Goal: Navigation & Orientation: Find specific page/section

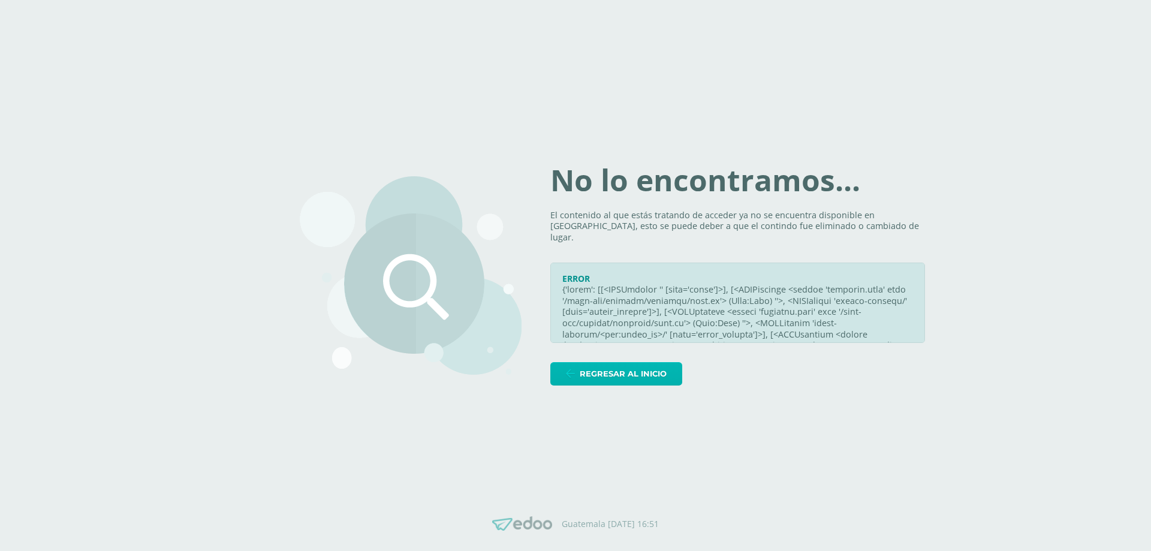
click at [651, 369] on span "Regresar al inicio" at bounding box center [623, 374] width 87 height 22
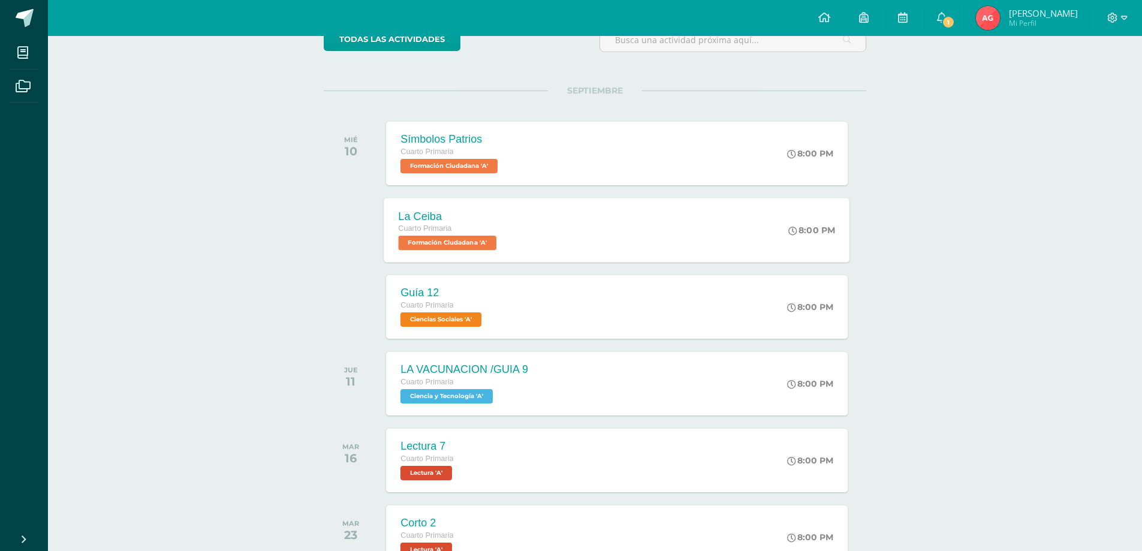
scroll to position [120, 0]
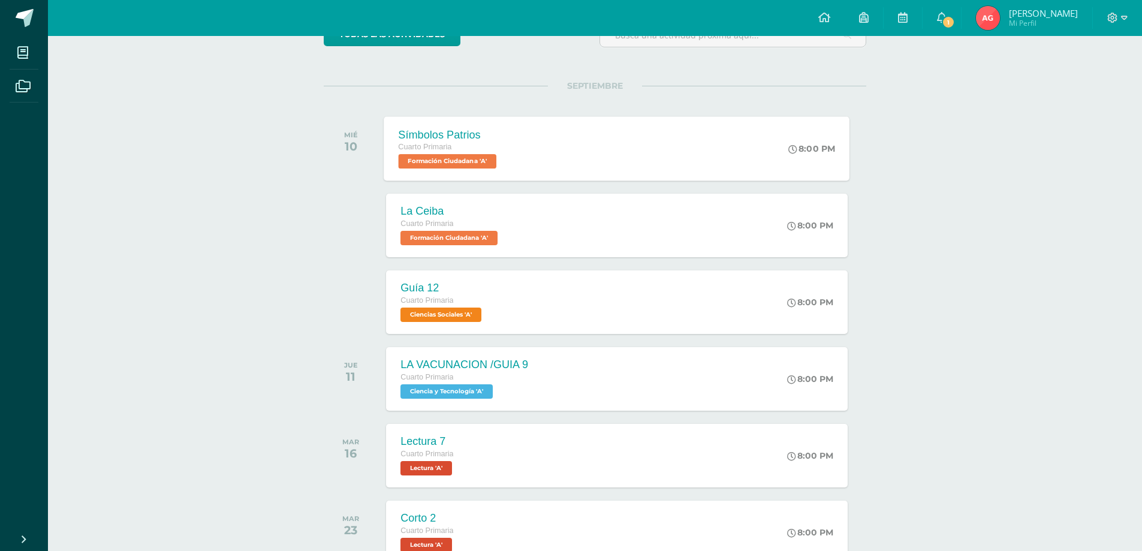
click at [439, 157] on span "Formación Ciudadana 'A'" at bounding box center [448, 161] width 98 height 14
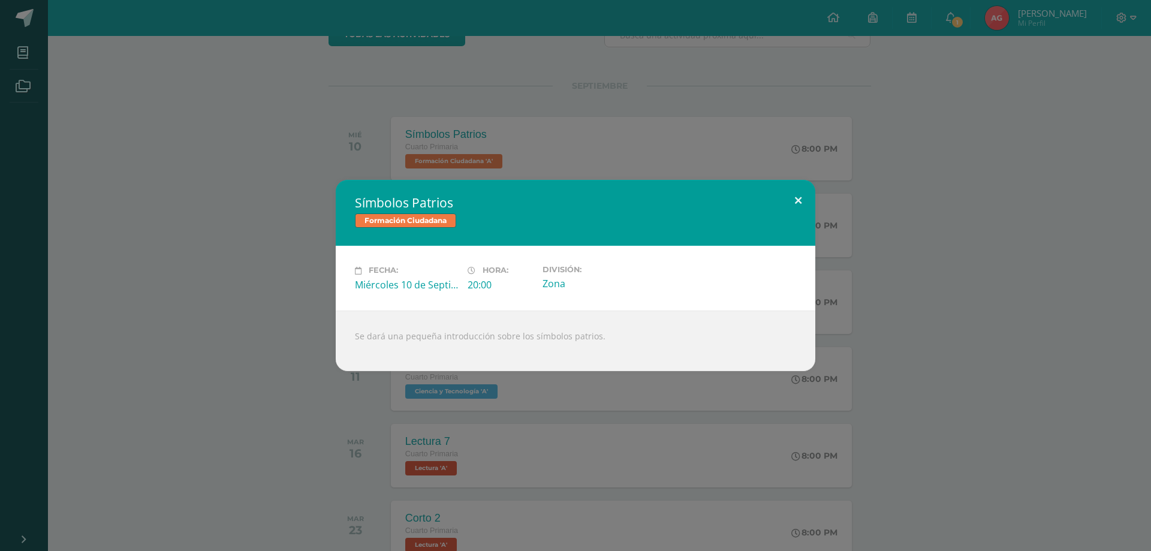
click at [800, 197] on button at bounding box center [798, 200] width 34 height 41
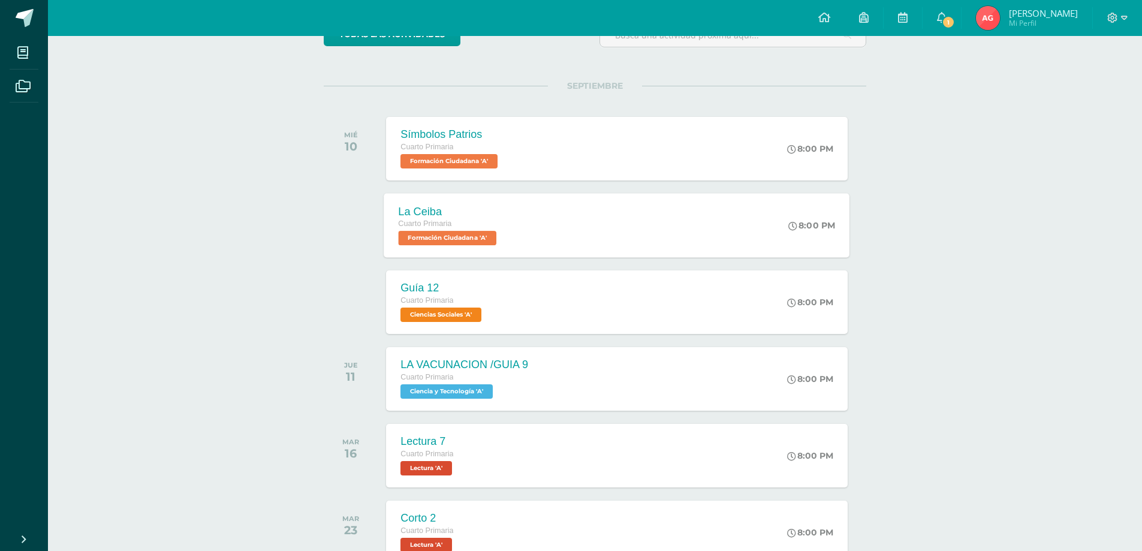
click at [489, 233] on span "Formación Ciudadana 'A'" at bounding box center [448, 238] width 98 height 14
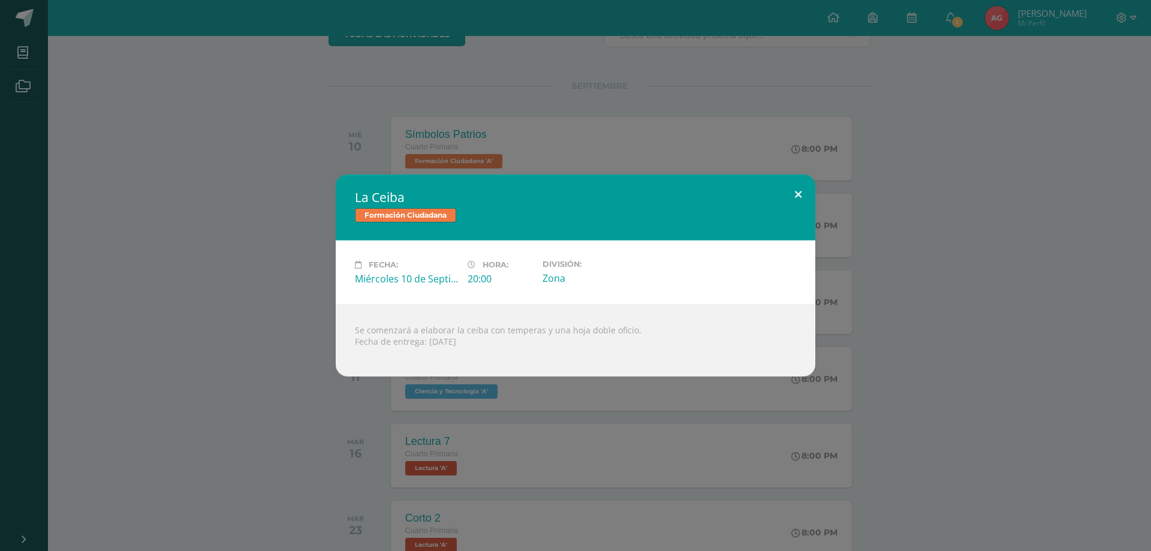
click at [795, 192] on button at bounding box center [798, 194] width 34 height 41
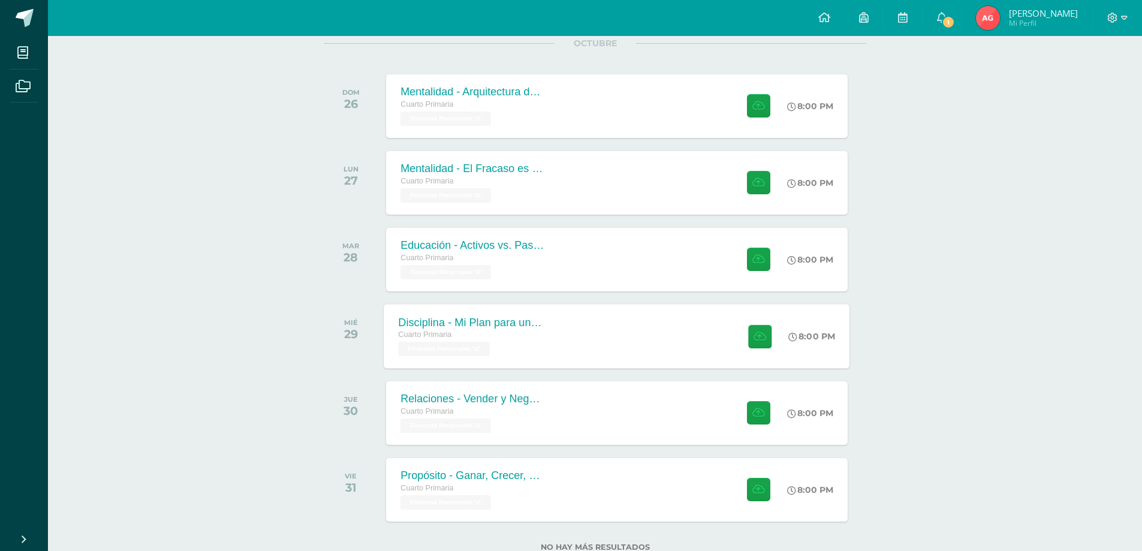
scroll to position [651, 0]
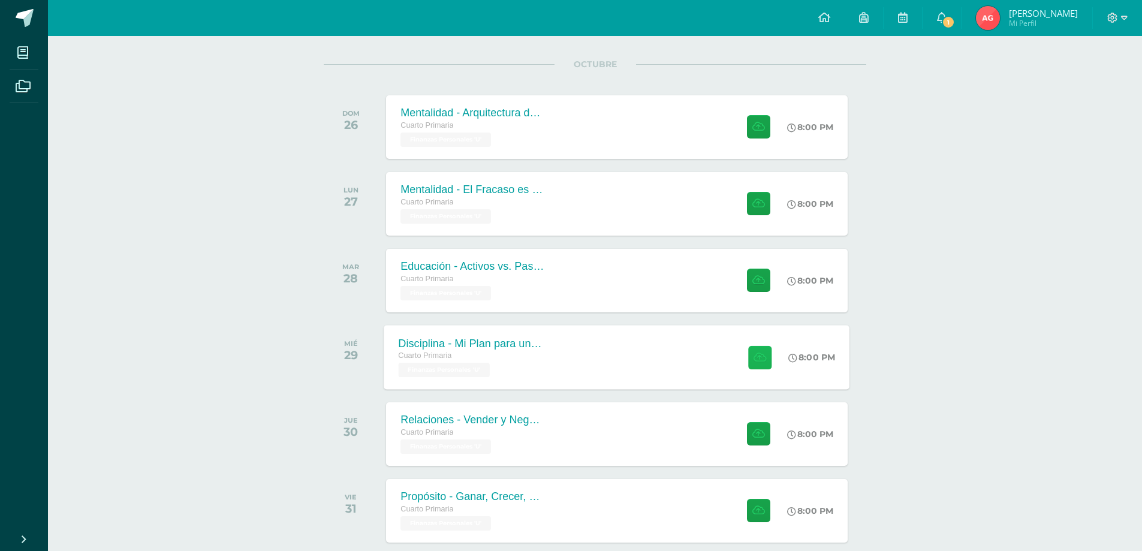
click at [765, 356] on button at bounding box center [759, 356] width 23 height 23
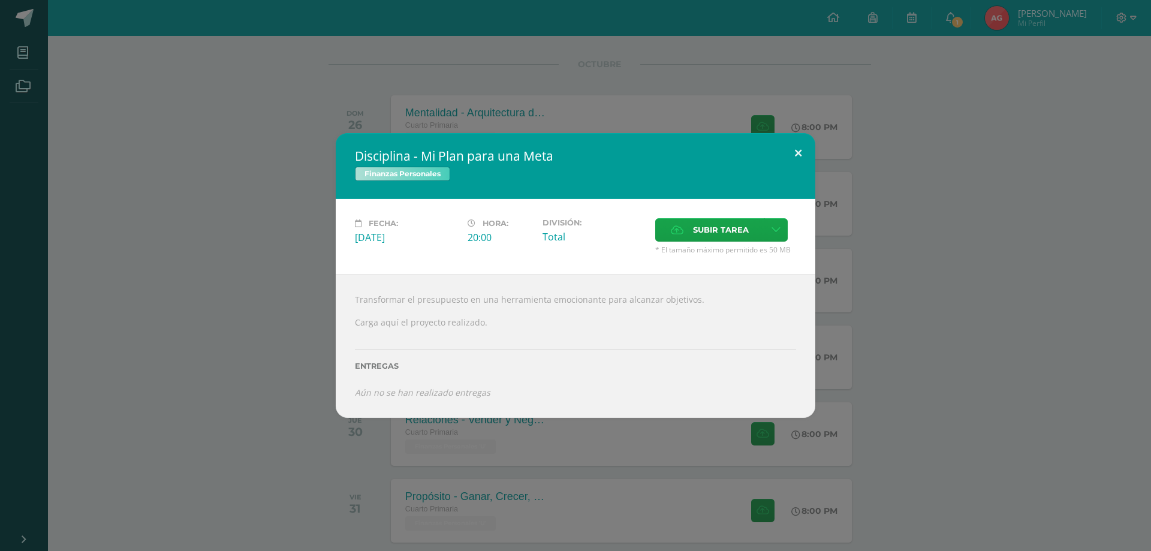
click at [794, 150] on button at bounding box center [798, 153] width 34 height 41
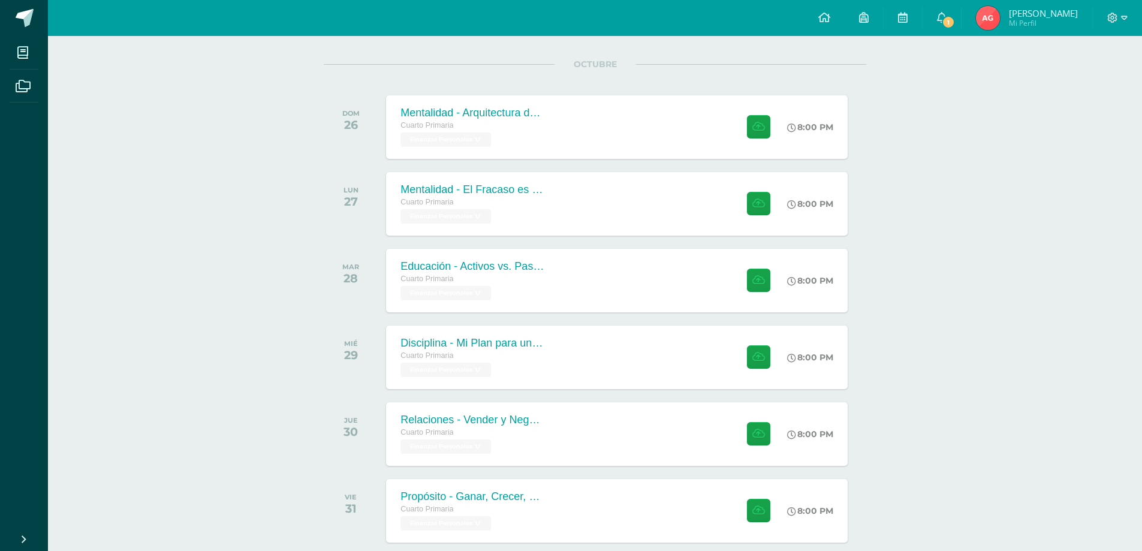
click at [774, 130] on div at bounding box center [756, 127] width 58 height 64
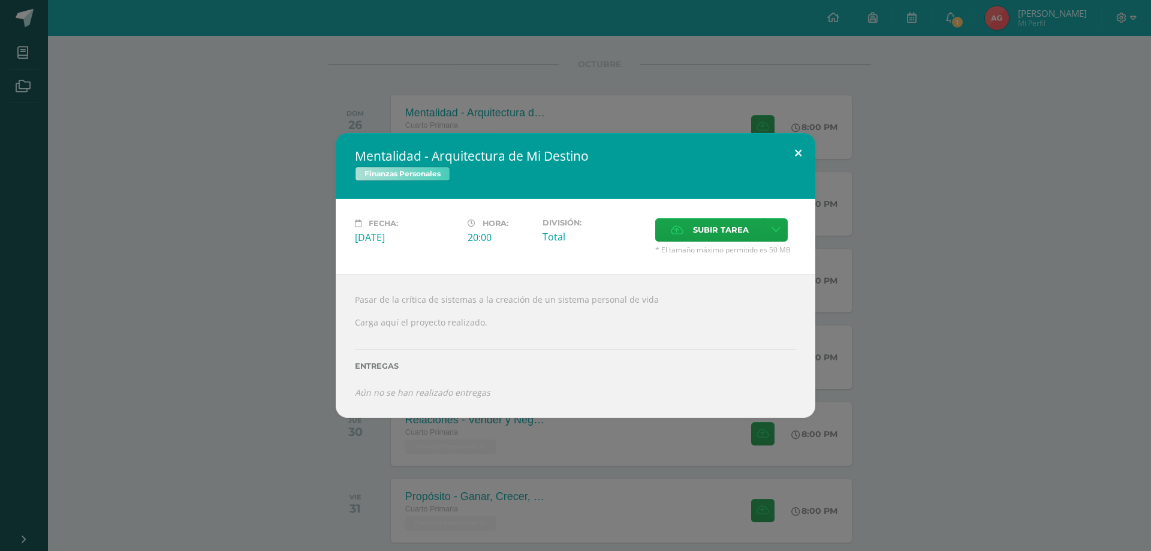
click at [803, 144] on button at bounding box center [798, 153] width 34 height 41
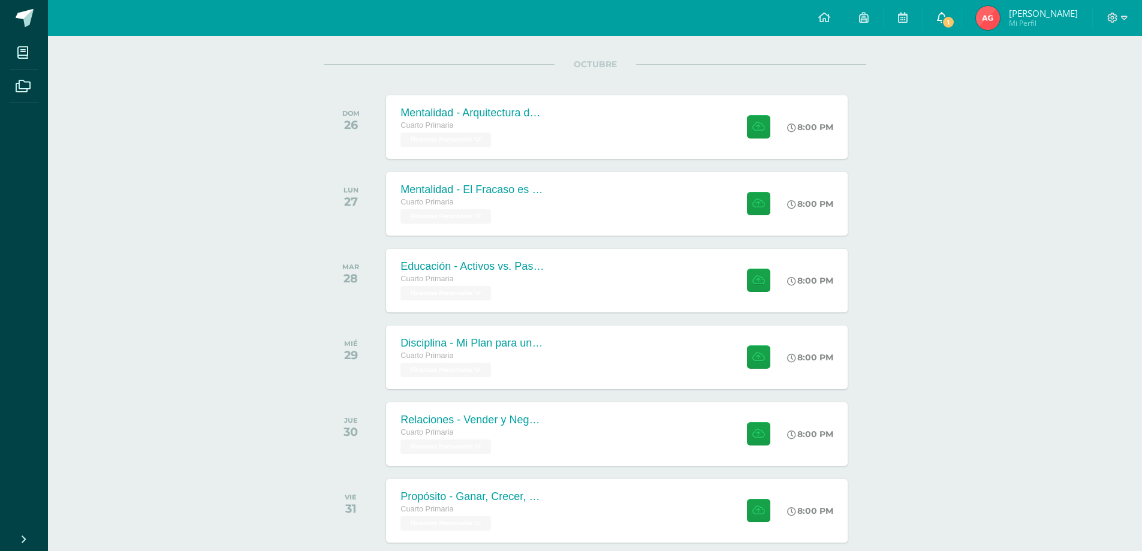
click at [961, 18] on link "1" at bounding box center [942, 18] width 38 height 36
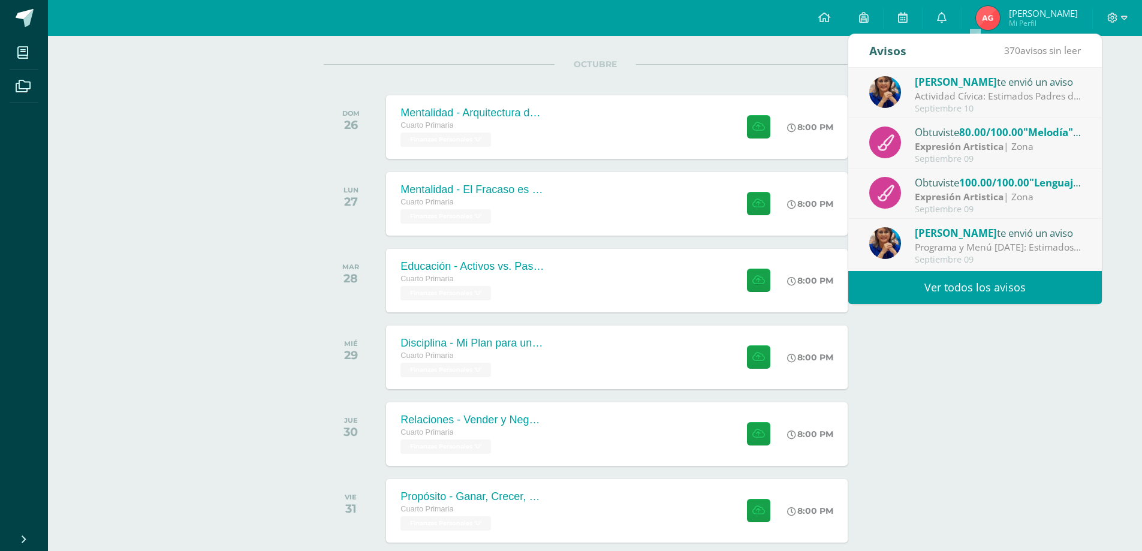
click at [988, 105] on div "Septiembre 10" at bounding box center [998, 109] width 167 height 10
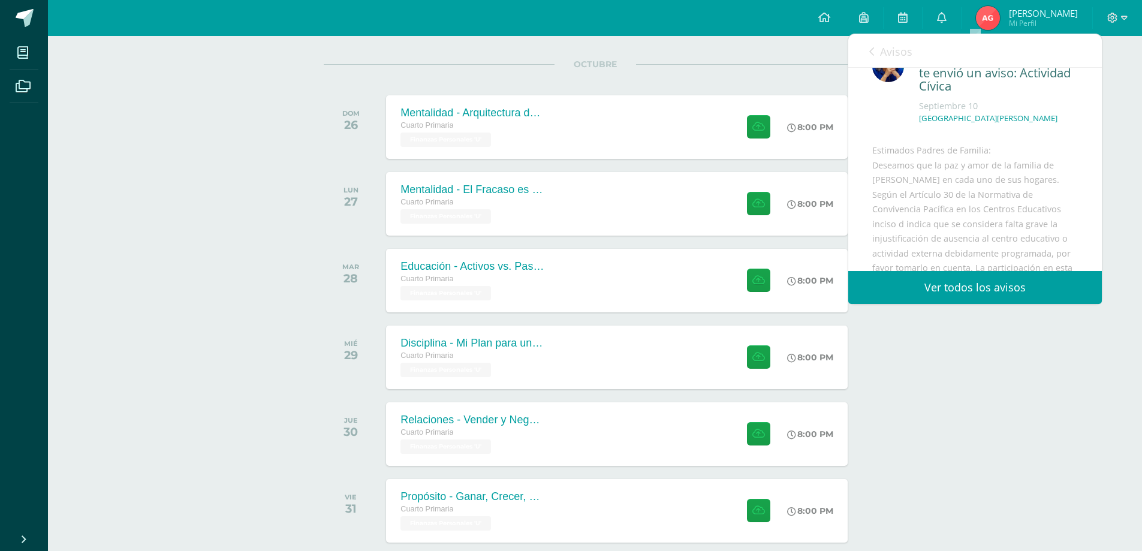
scroll to position [60, 0]
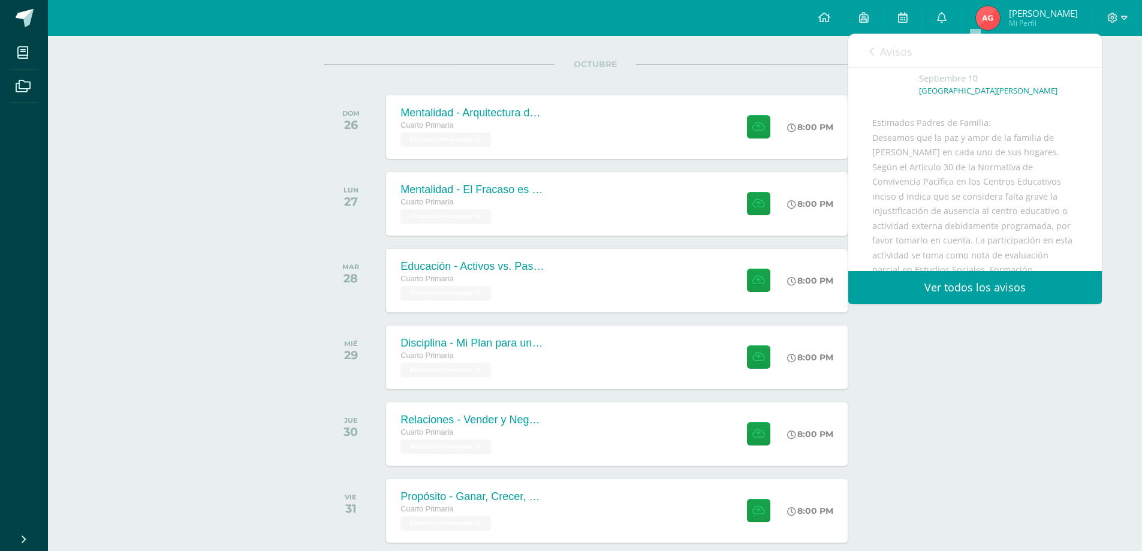
drag, startPoint x: 886, startPoint y: 55, endPoint x: 956, endPoint y: 138, distance: 108.9
click at [889, 57] on span "Avisos" at bounding box center [896, 51] width 32 height 14
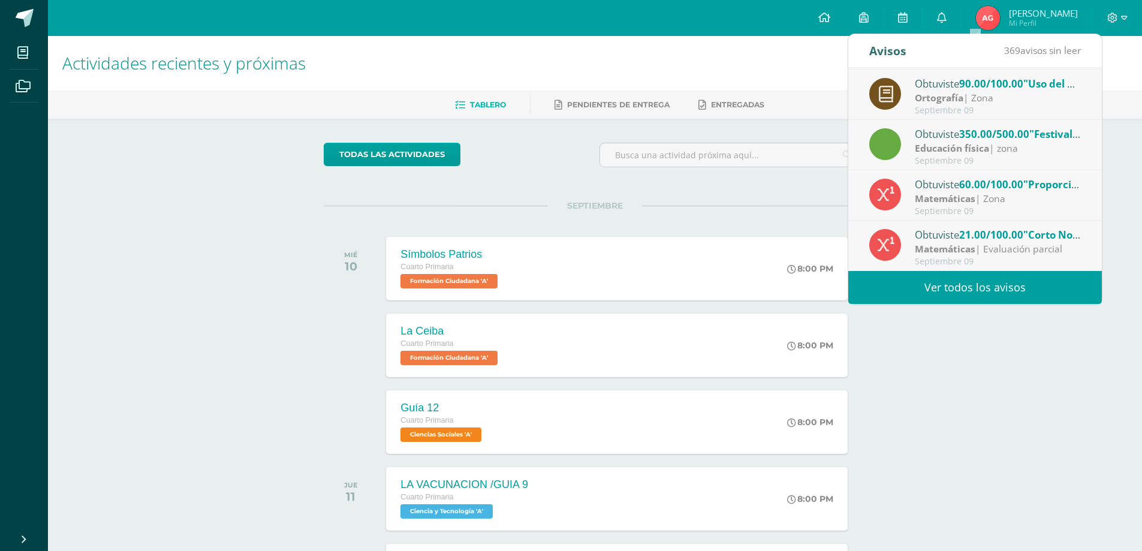
scroll to position [0, 0]
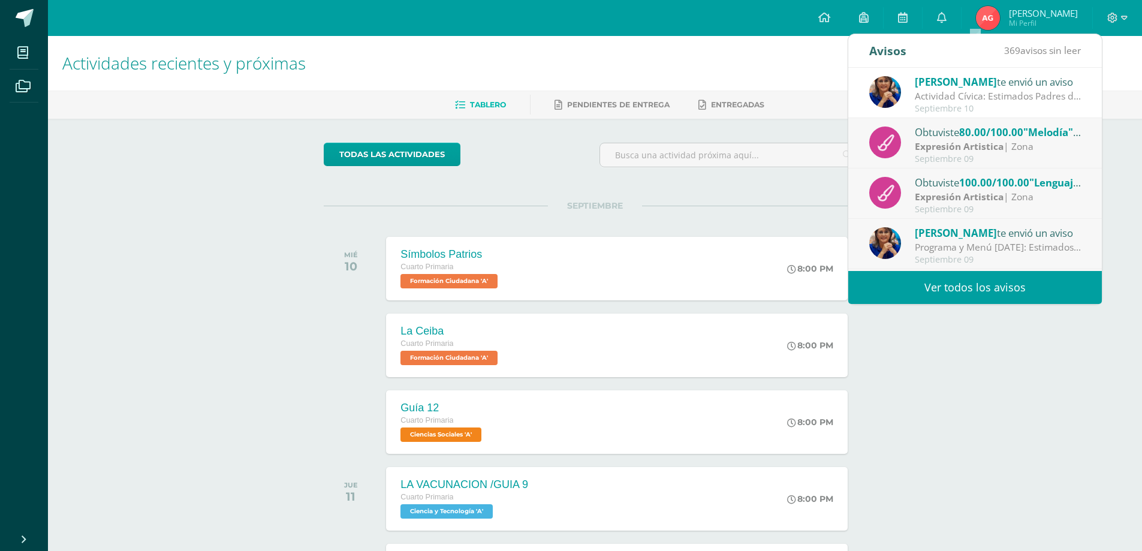
click at [973, 88] on span "Lucía Noriega" at bounding box center [956, 82] width 82 height 14
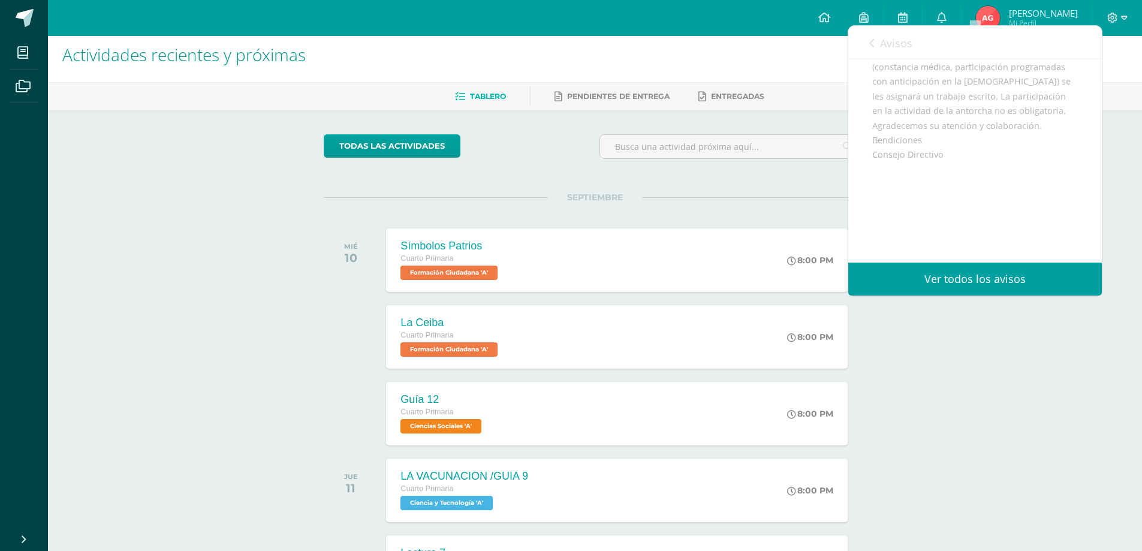
scroll to position [240, 0]
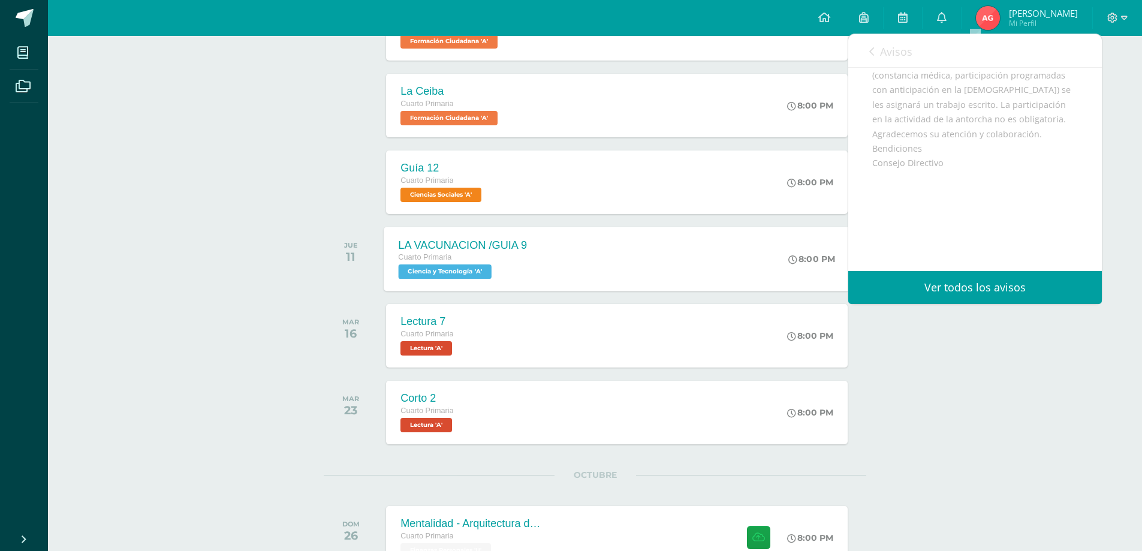
click at [453, 270] on span "Ciencia y Tecnología 'A'" at bounding box center [446, 271] width 94 height 14
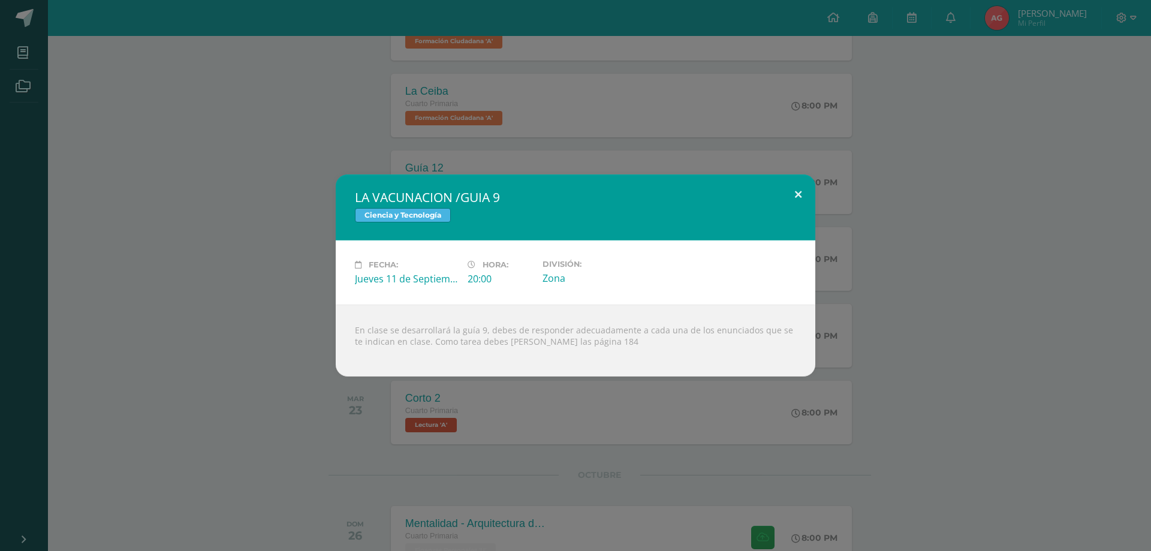
drag, startPoint x: 797, startPoint y: 197, endPoint x: 977, endPoint y: 89, distance: 209.8
click at [801, 191] on button at bounding box center [798, 194] width 34 height 41
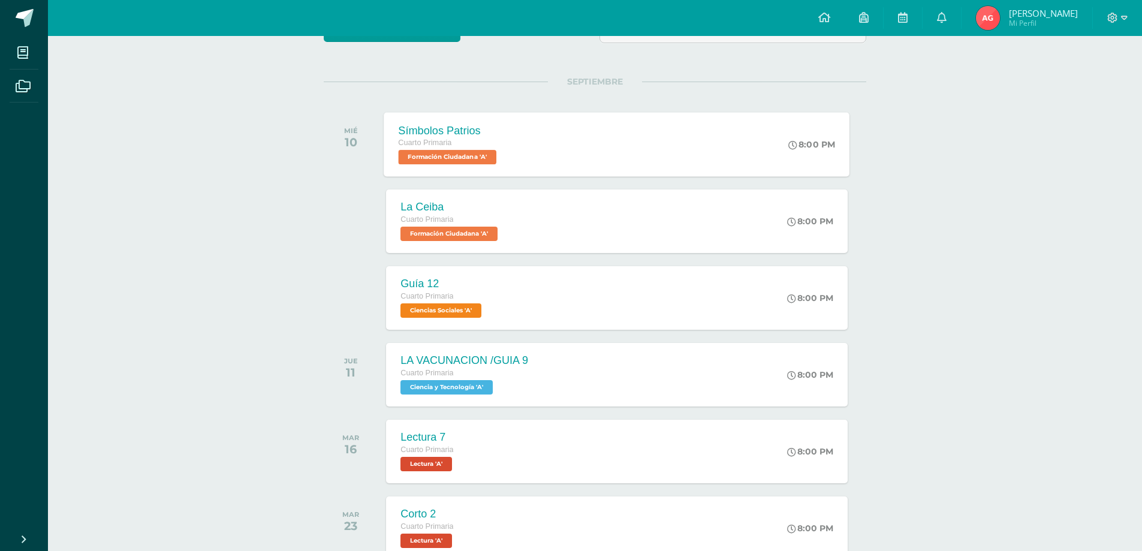
scroll to position [0, 0]
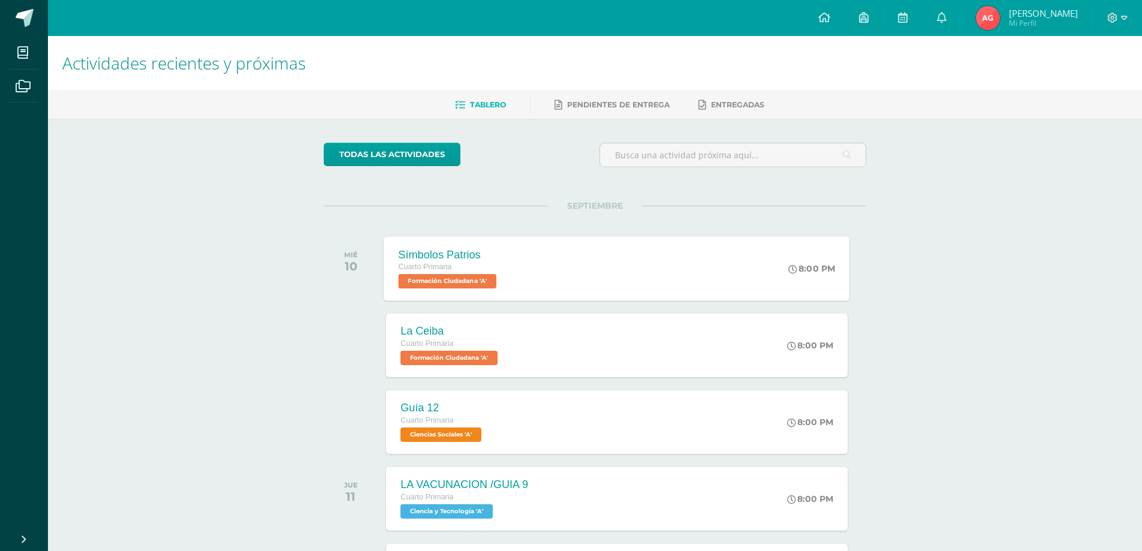
click at [435, 276] on span "Formación Ciudadana 'A'" at bounding box center [448, 281] width 98 height 14
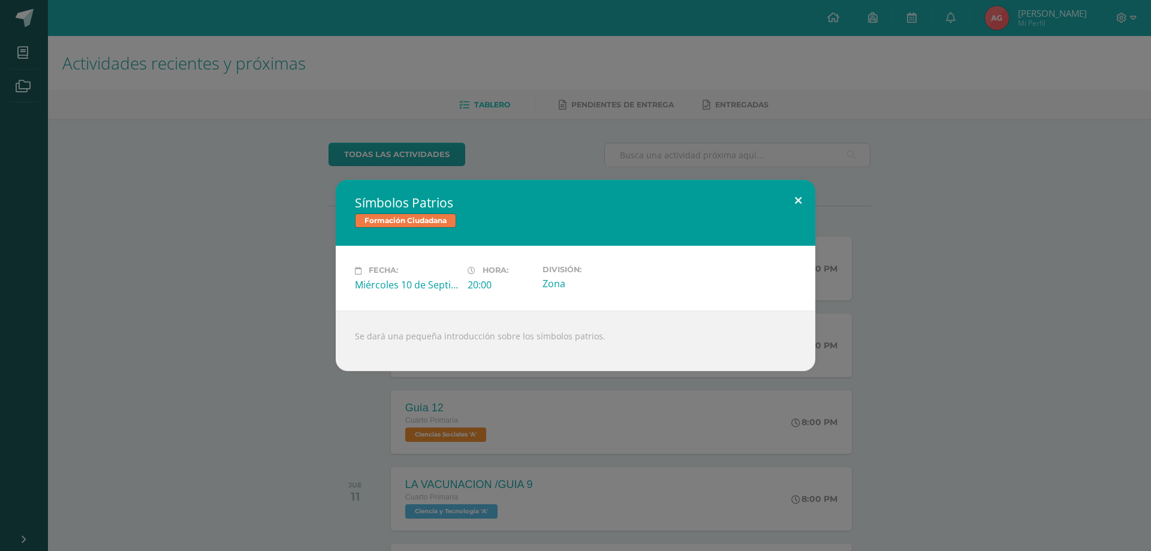
click at [790, 206] on button at bounding box center [798, 200] width 34 height 41
